Goal: Contribute content: Contribute content

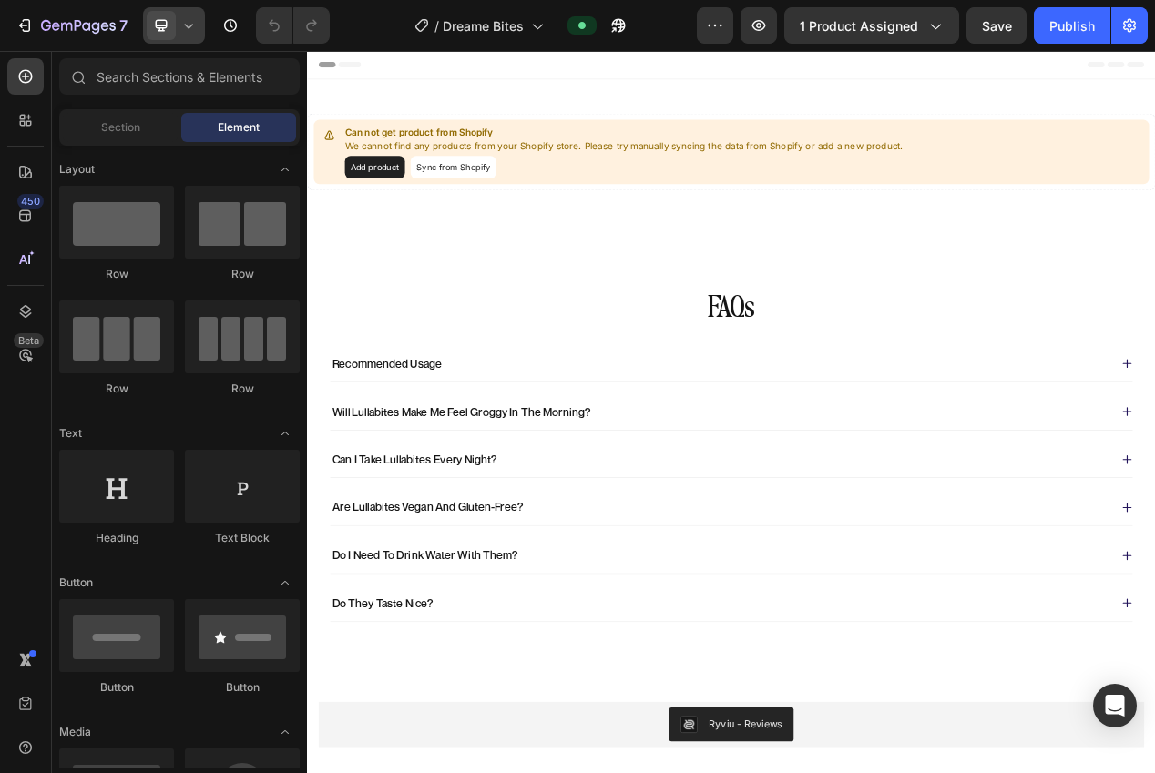
click at [167, 36] on span at bounding box center [161, 25] width 29 height 29
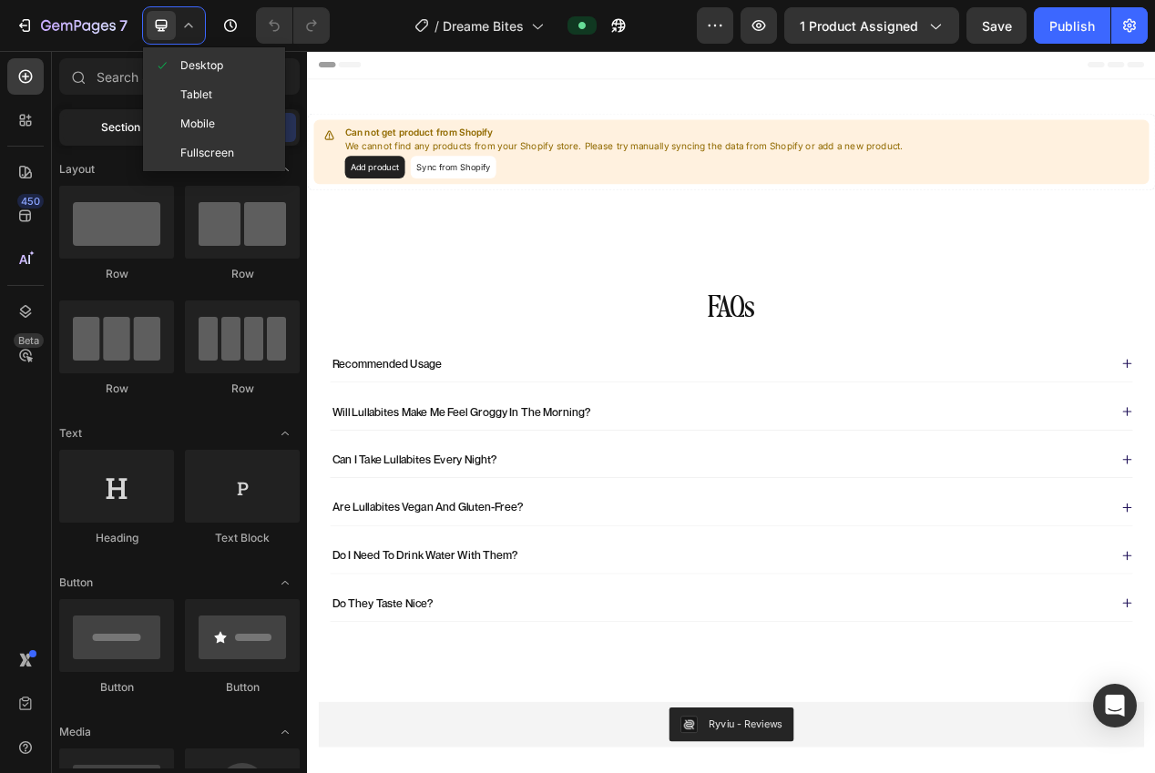
click at [169, 123] on span at bounding box center [167, 124] width 26 height 15
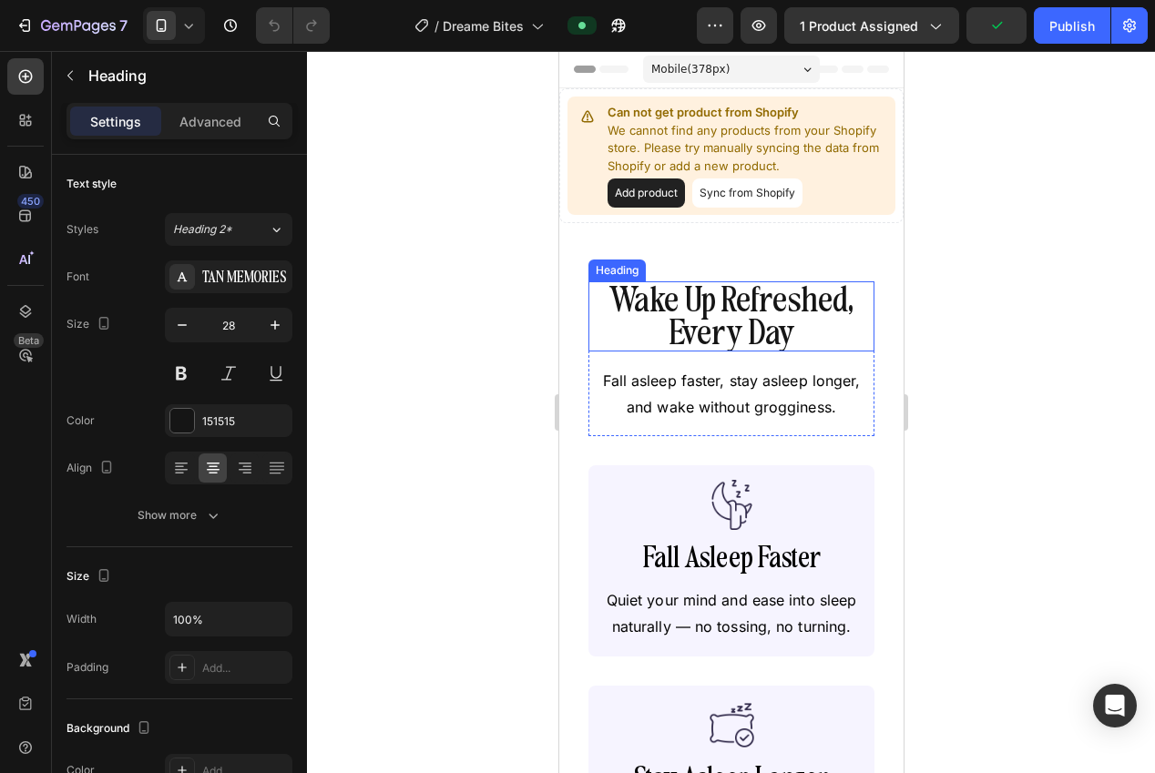
click at [742, 311] on h2 "Wake Up Refreshed, Every Day" at bounding box center [731, 317] width 286 height 70
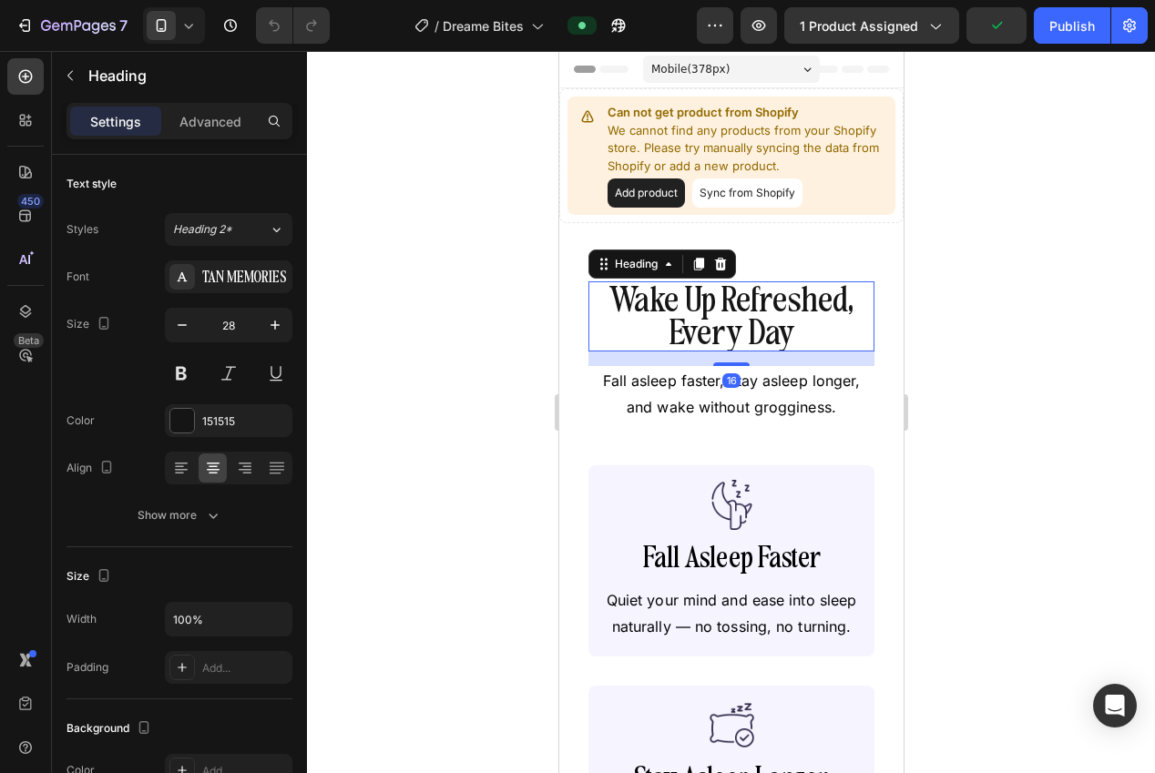
click at [471, 343] on div at bounding box center [731, 412] width 848 height 722
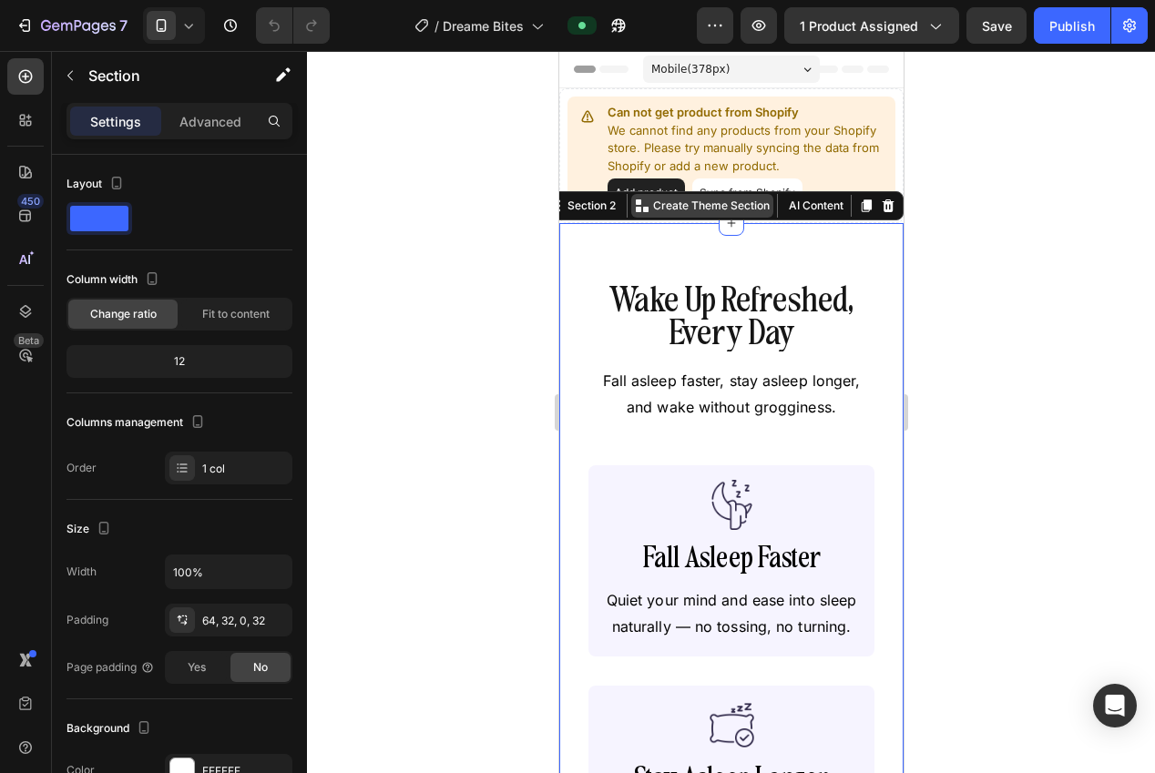
click at [693, 200] on p "Create Theme Section" at bounding box center [710, 206] width 117 height 16
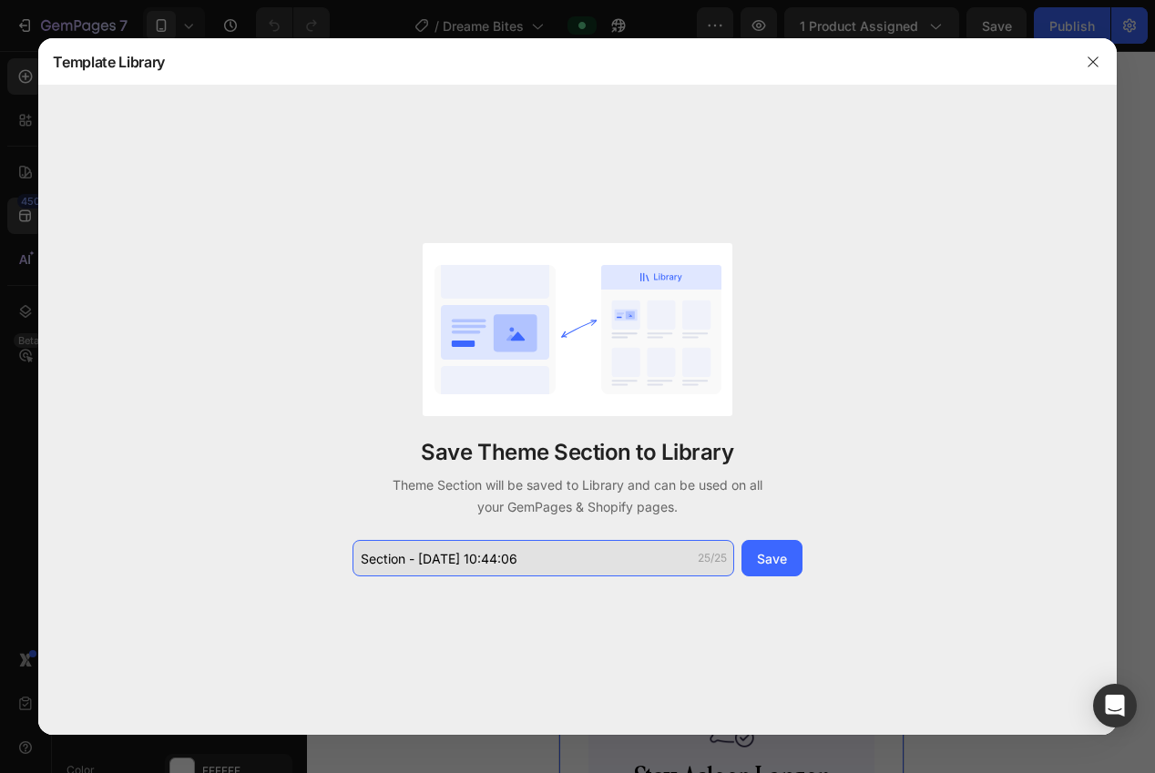
click at [574, 564] on input "Section - [DATE] 10:44:06" at bounding box center [544, 558] width 382 height 36
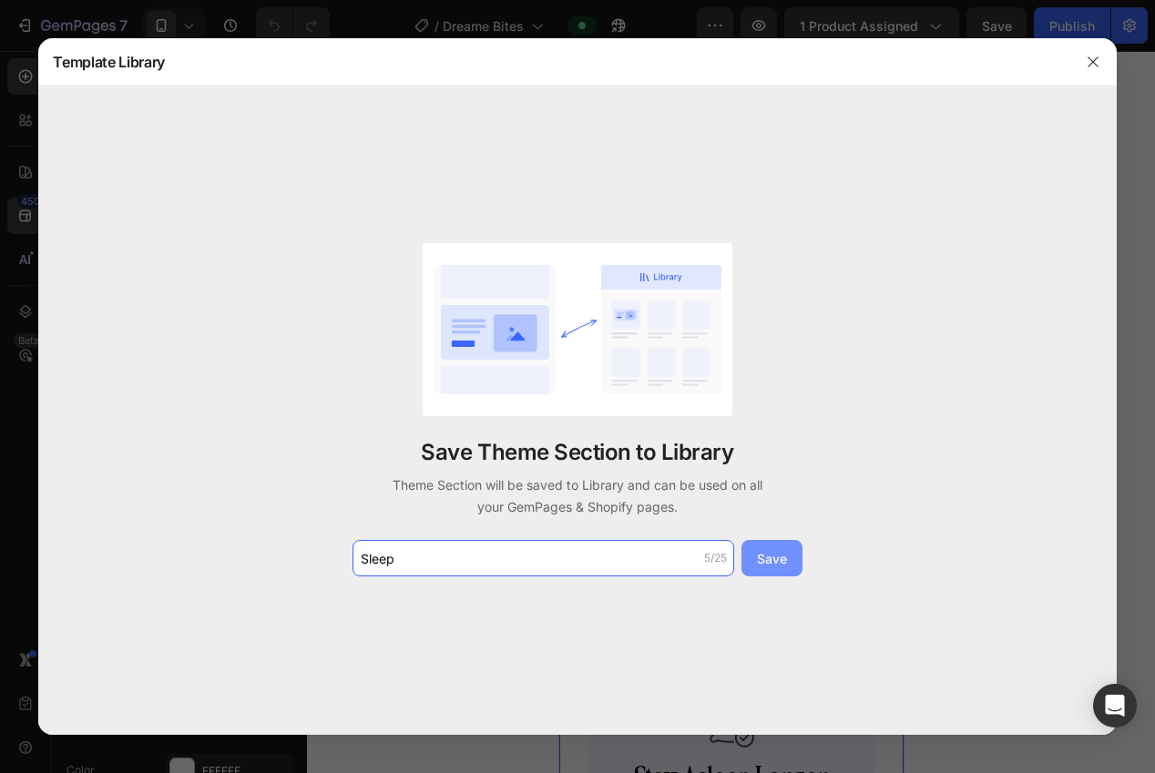
type input "Sleep"
click at [799, 556] on div "Save Theme Section to Library Theme Section will be saved to Library and can be…" at bounding box center [578, 409] width 456 height 333
click at [772, 556] on div "Save" at bounding box center [772, 558] width 30 height 19
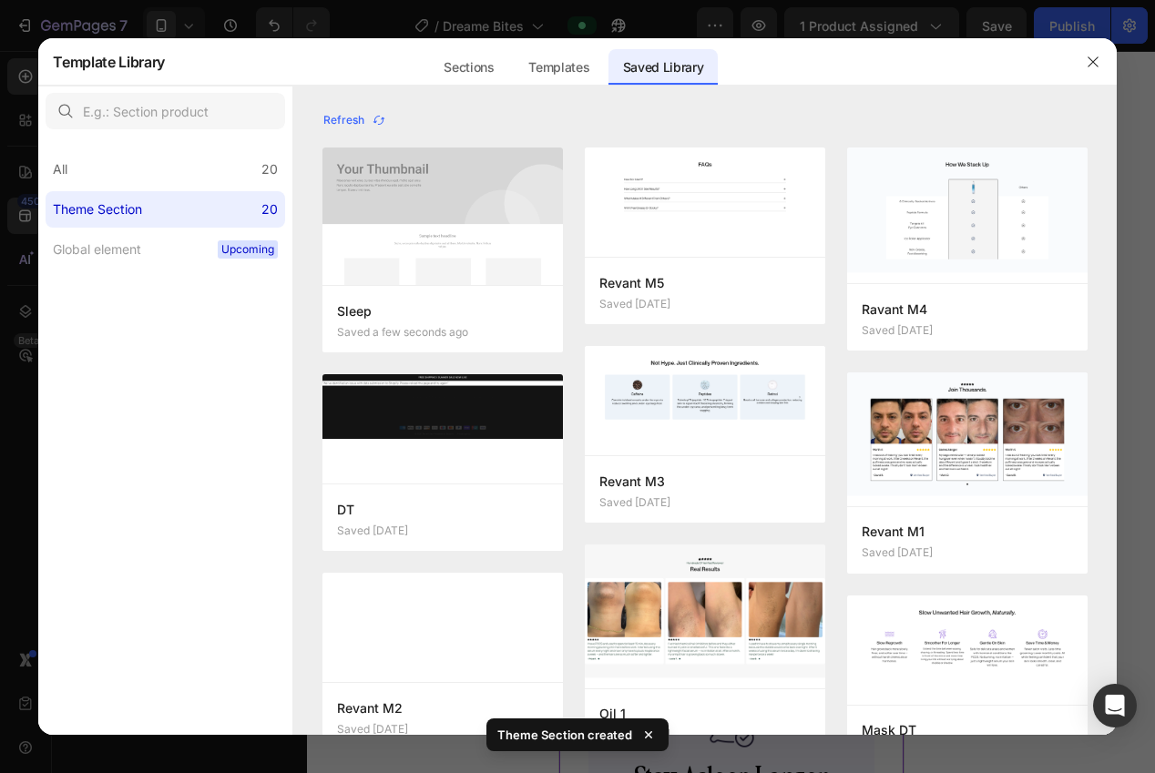
drag, startPoint x: 1098, startPoint y: 58, endPoint x: 1061, endPoint y: 52, distance: 37.0
click at [1095, 58] on icon "button" at bounding box center [1093, 62] width 15 height 15
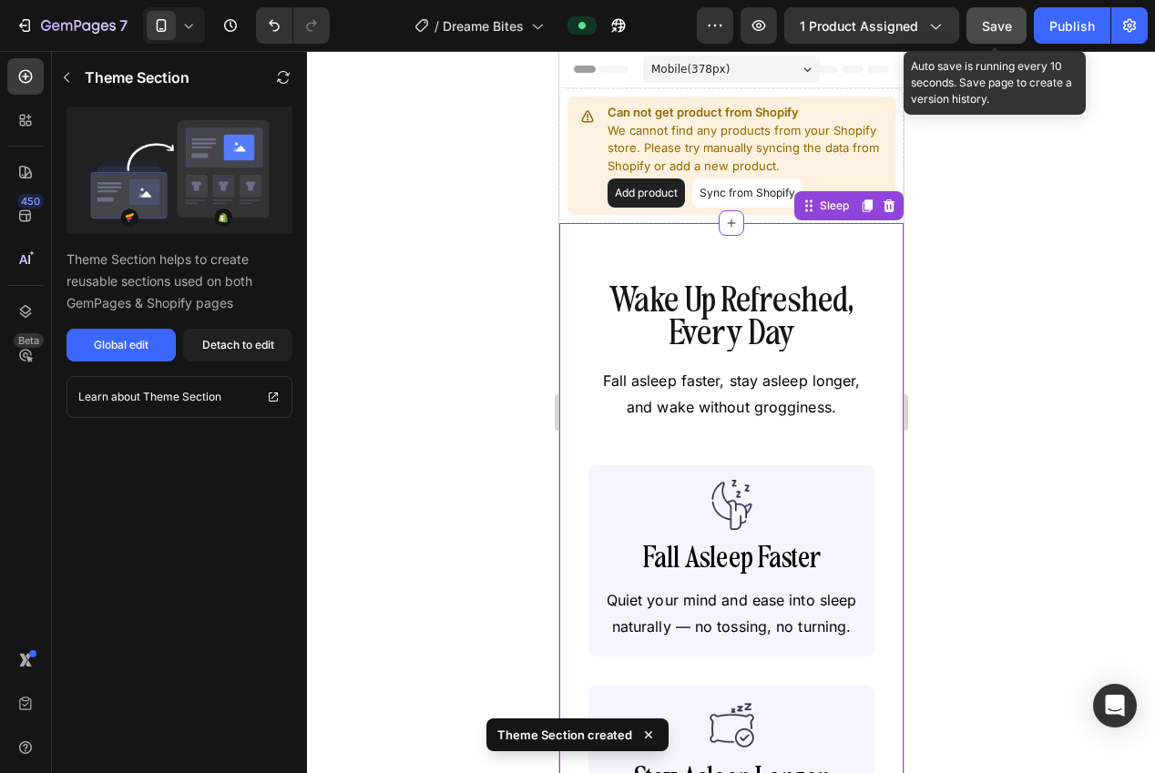
click at [1004, 28] on span "Save" at bounding box center [997, 25] width 30 height 15
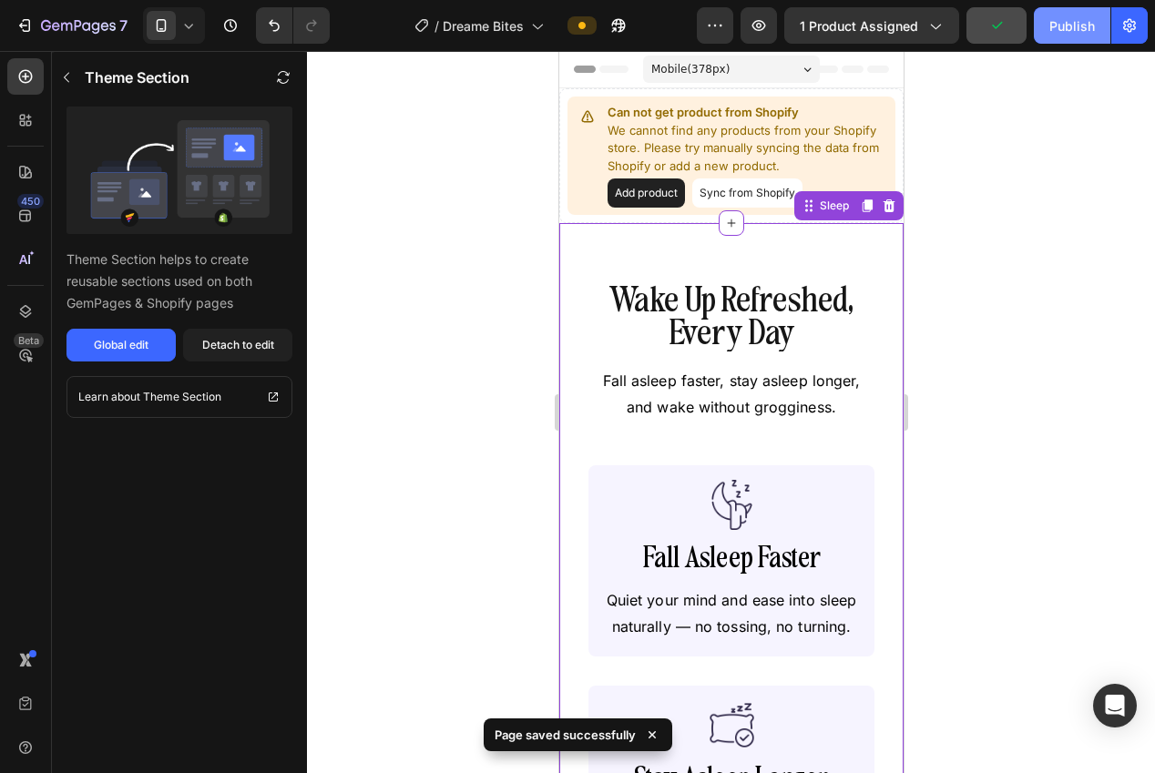
click at [1062, 28] on div "Publish" at bounding box center [1073, 25] width 46 height 19
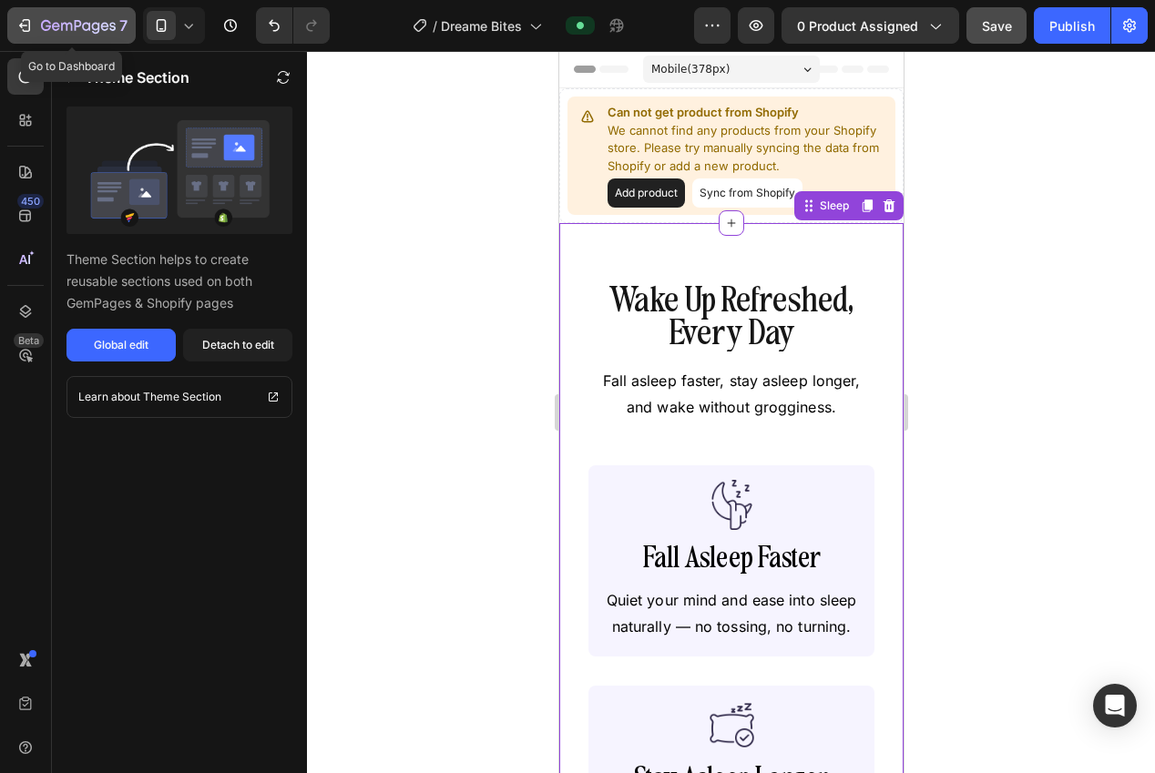
click at [41, 21] on icon "button" at bounding box center [78, 26] width 75 height 15
